Goal: Task Accomplishment & Management: Manage account settings

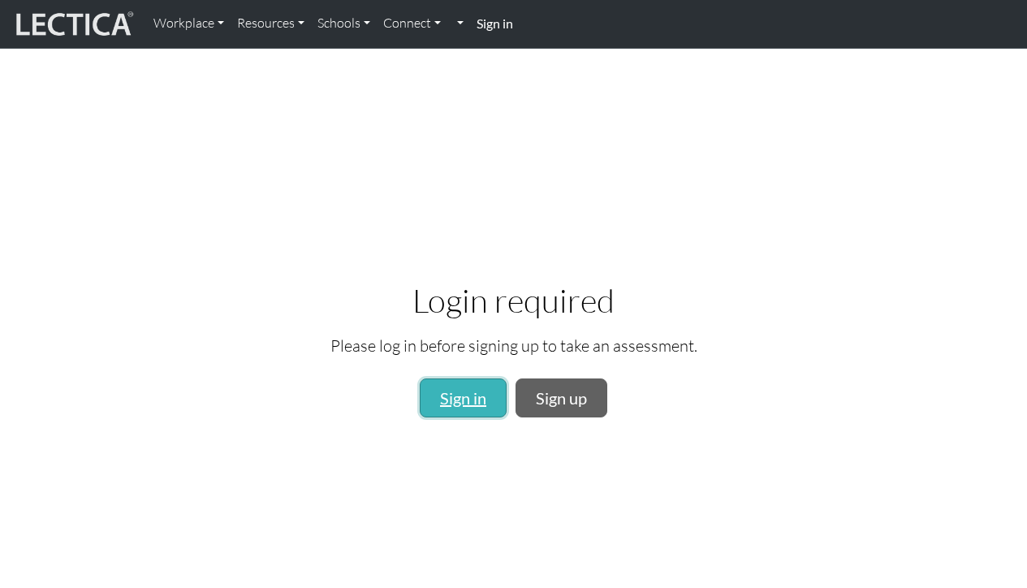
click at [461, 387] on link "Sign in" at bounding box center [463, 397] width 87 height 39
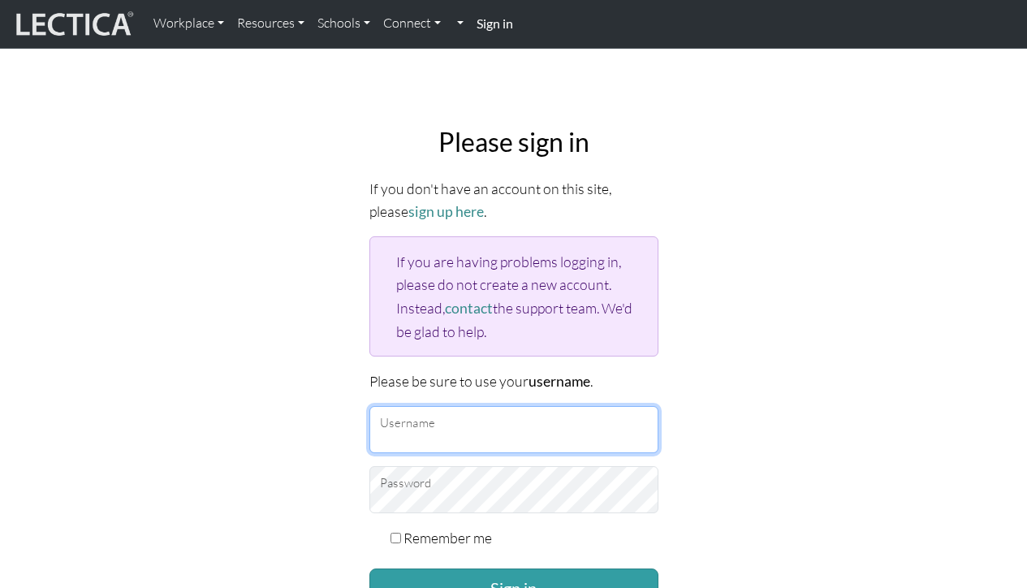
click at [454, 409] on input "Username" at bounding box center [514, 429] width 289 height 47
type input "gupta.tania09@gmail.com"
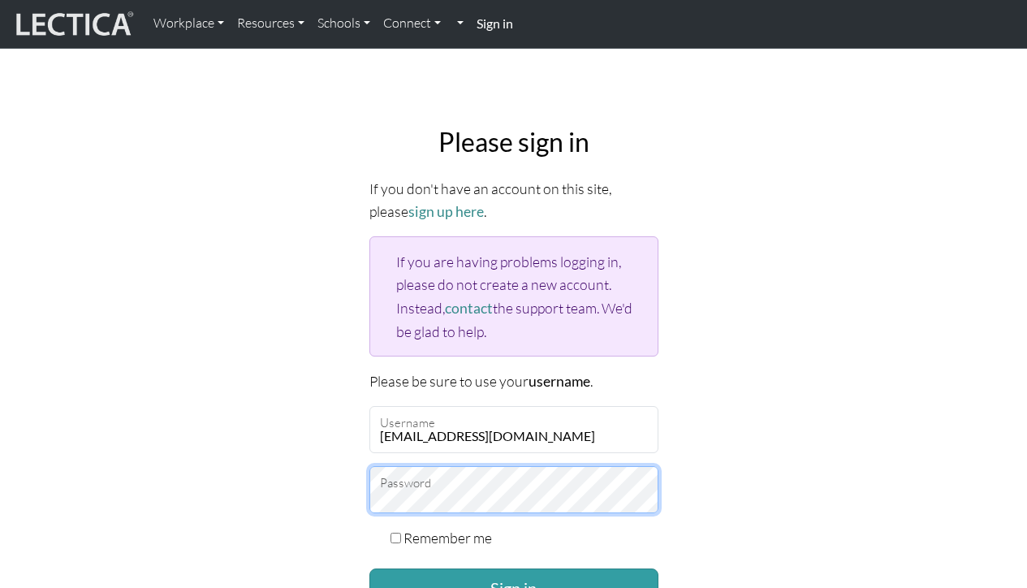
click at [370, 569] on button "Sign in" at bounding box center [514, 588] width 289 height 39
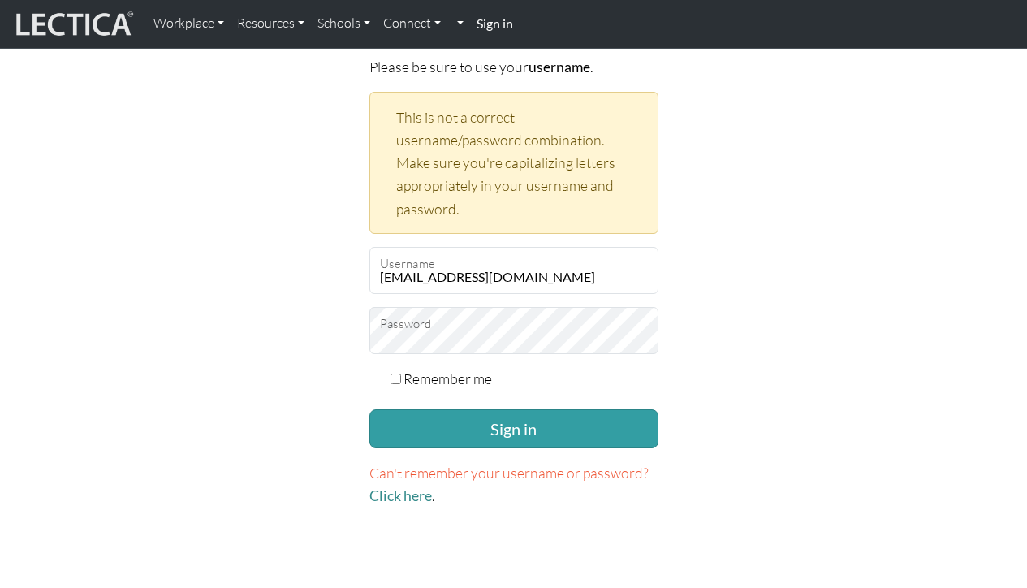
scroll to position [316, 0]
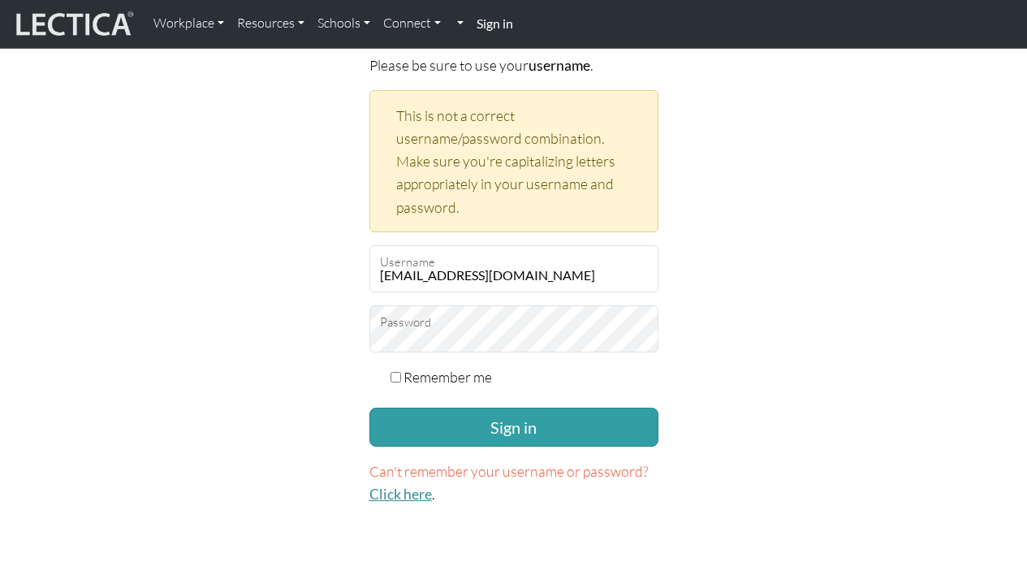
click at [409, 496] on link "Click here" at bounding box center [401, 494] width 63 height 17
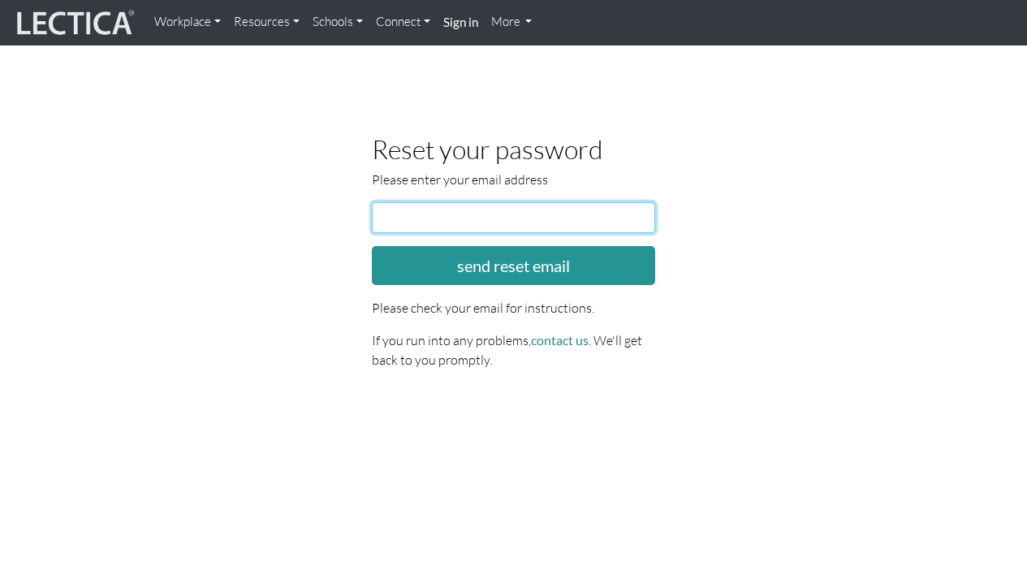
click at [495, 224] on input "email" at bounding box center [514, 217] width 284 height 31
type input "gupta.tania09@gmail.com"
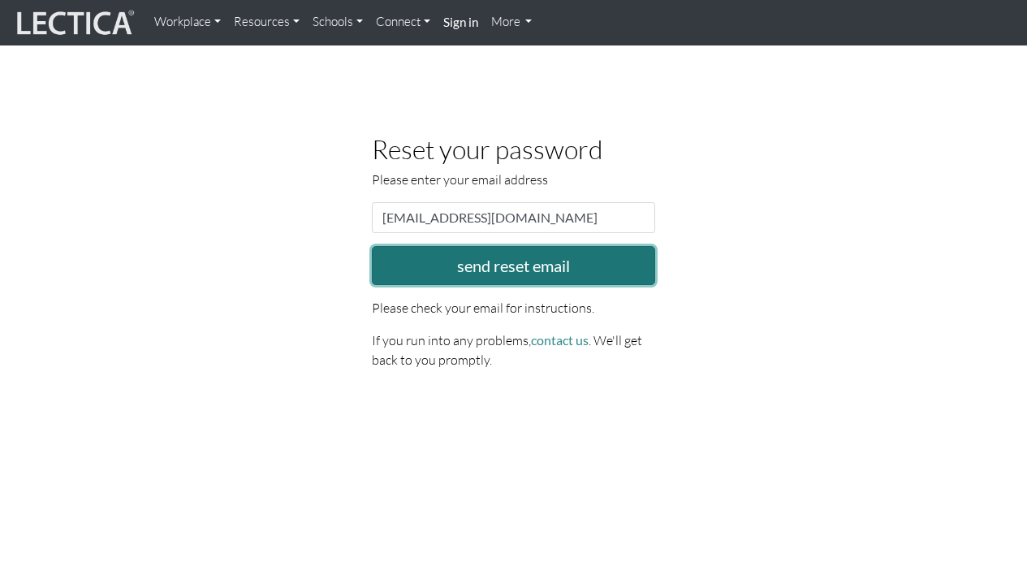
click at [506, 260] on button "send reset email" at bounding box center [514, 265] width 284 height 39
